Goal: Check status: Check status

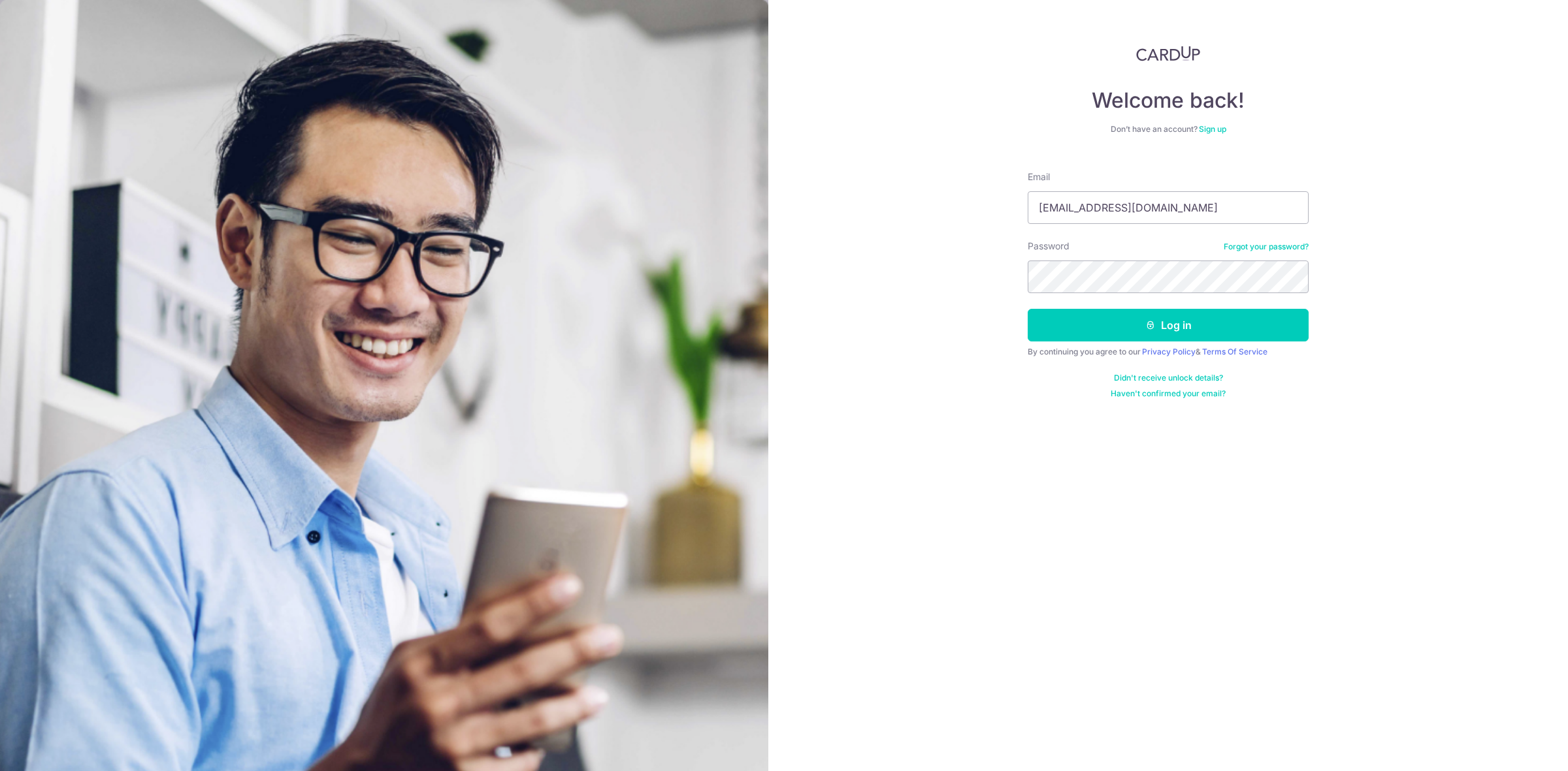
click at [1028, 309] on button "Log in" at bounding box center [1168, 325] width 281 height 33
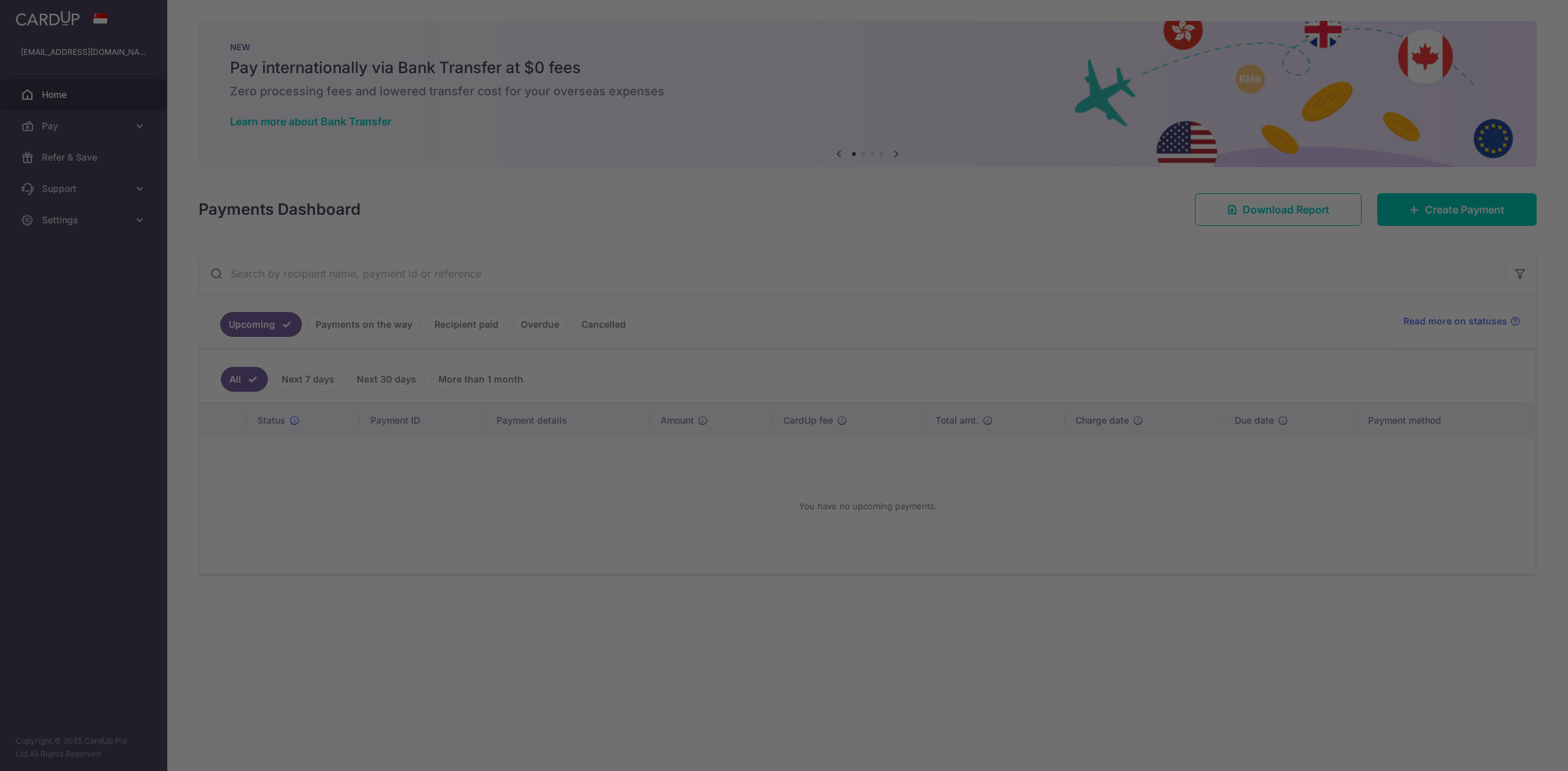
click at [363, 327] on div at bounding box center [791, 390] width 1584 height 779
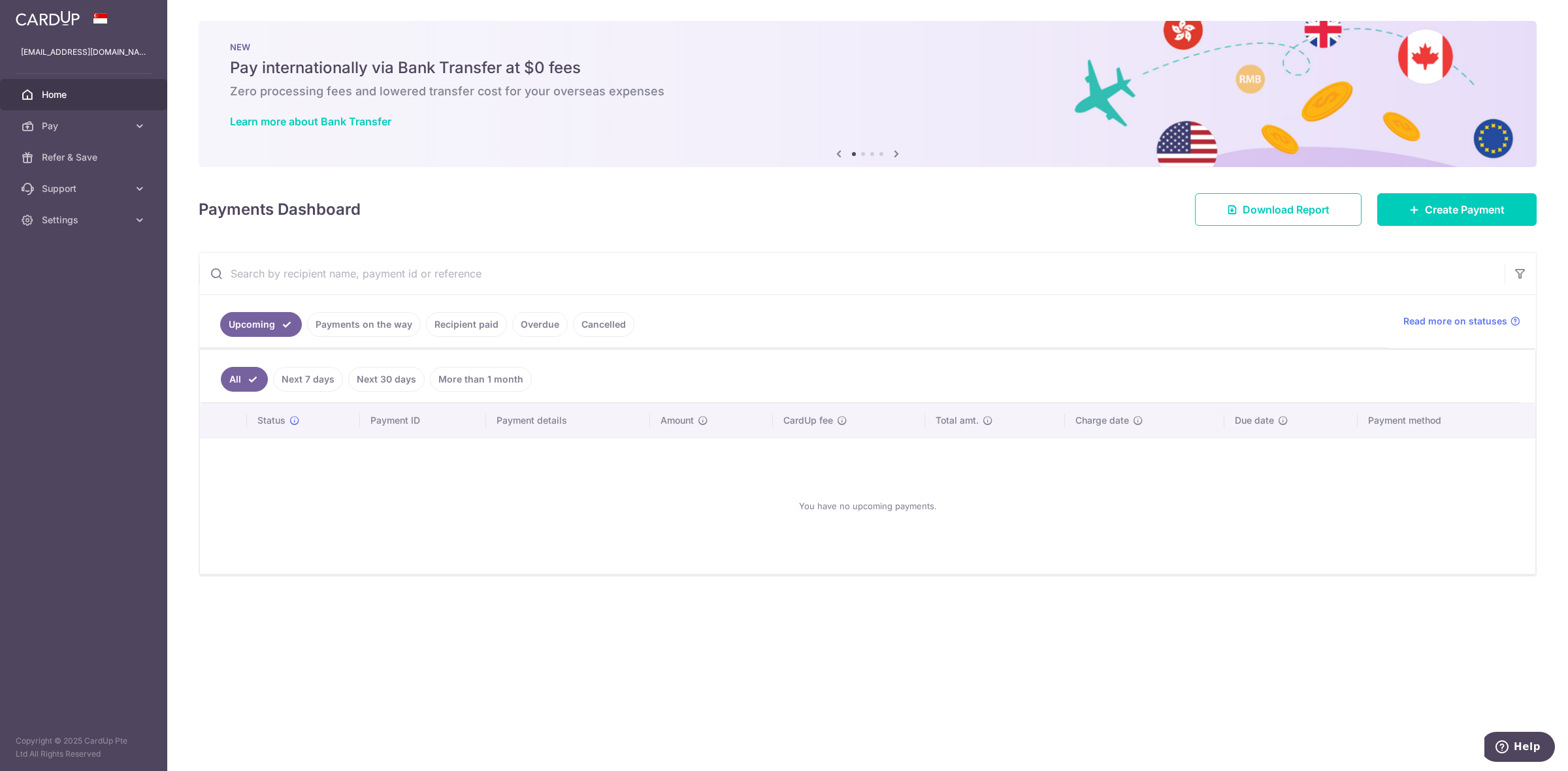
click at [317, 334] on link "Payments on the way" at bounding box center [363, 324] width 113 height 25
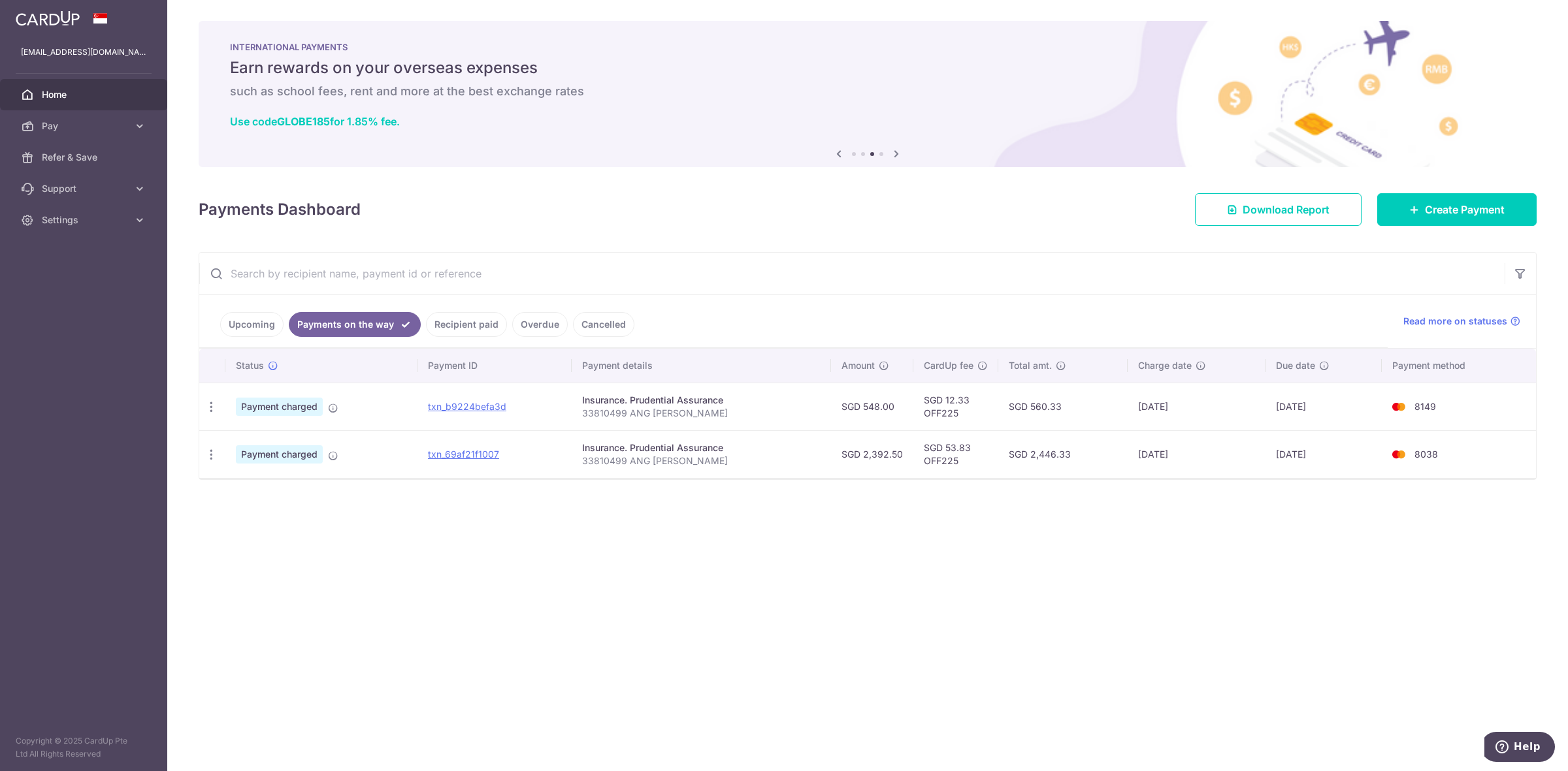
drag, startPoint x: 632, startPoint y: 596, endPoint x: 639, endPoint y: 598, distance: 7.3
click at [638, 598] on div "× Pause Schedule Pause all future payments in this series Pause just this one p…" at bounding box center [868, 385] width 1401 height 771
click at [666, 644] on div "× Pause Schedule Pause all future payments in this series Pause just this one p…" at bounding box center [868, 385] width 1401 height 771
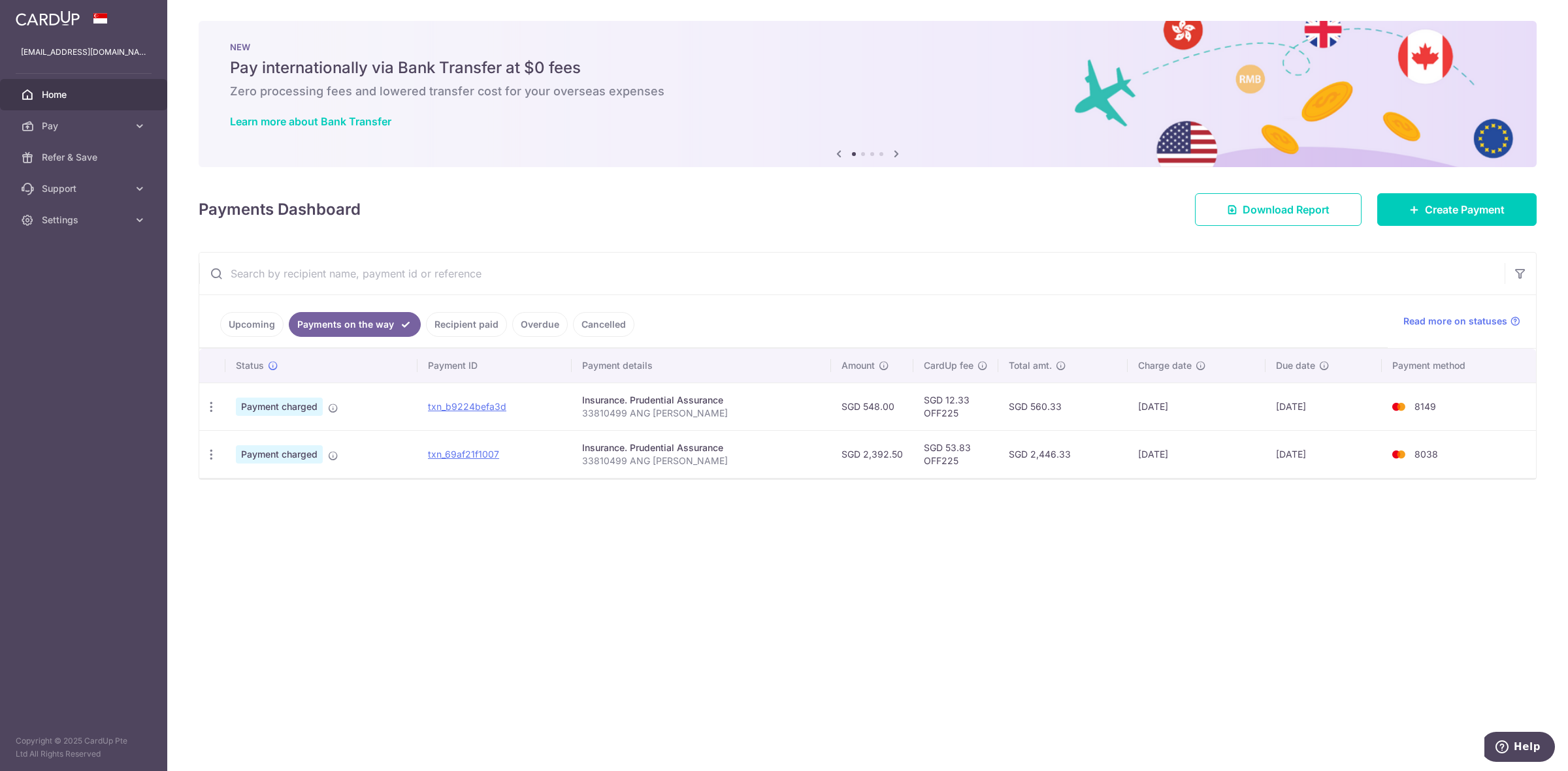
drag, startPoint x: 803, startPoint y: 676, endPoint x: 803, endPoint y: 667, distance: 9.0
click at [803, 670] on div "× Pause Schedule Pause all future payments in this series Pause just this one p…" at bounding box center [868, 385] width 1401 height 771
drag, startPoint x: 730, startPoint y: 609, endPoint x: 715, endPoint y: 610, distance: 15.0
click at [730, 609] on div "× Pause Schedule Pause all future payments in this series Pause just this one p…" at bounding box center [868, 385] width 1401 height 771
drag, startPoint x: 660, startPoint y: 606, endPoint x: 654, endPoint y: 593, distance: 14.3
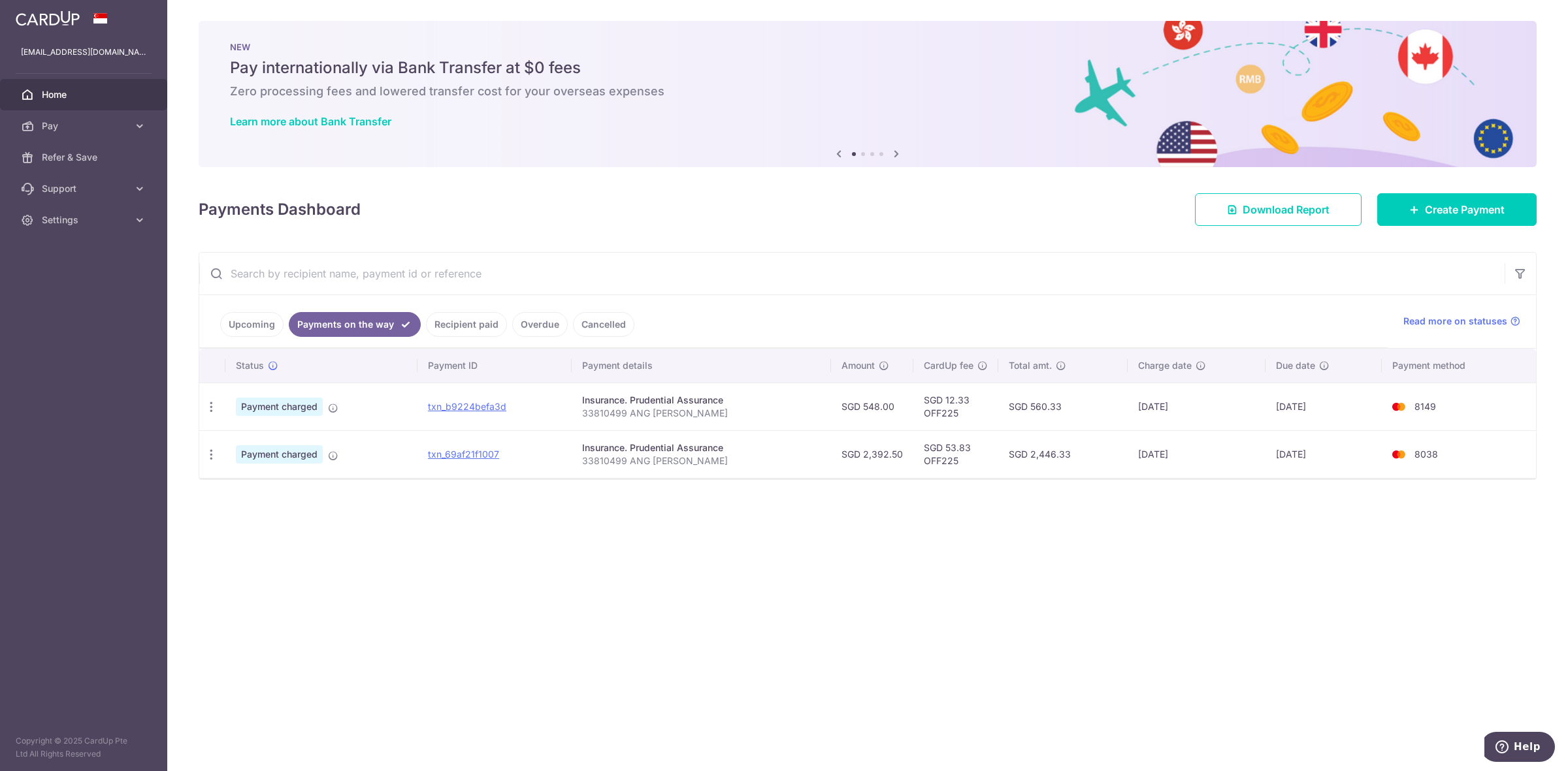
click at [657, 602] on div "× Pause Schedule Pause all future payments in this series Pause just this one p…" at bounding box center [868, 385] width 1401 height 771
